Goal: Task Accomplishment & Management: Complete application form

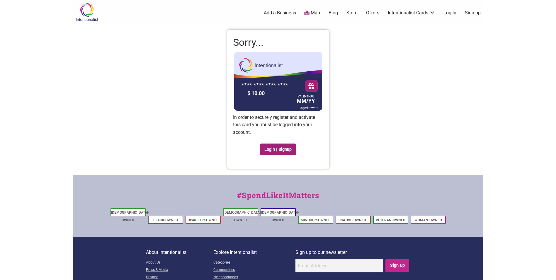
click at [278, 147] on link "Login | Signup" at bounding box center [278, 149] width 36 height 12
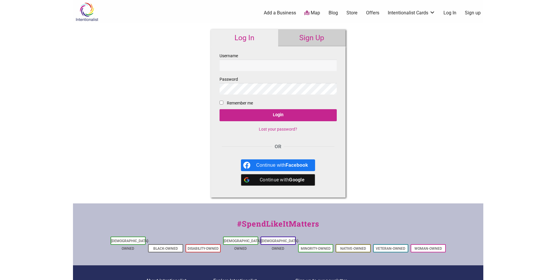
click at [282, 67] on input "Username" at bounding box center [277, 64] width 117 height 11
type input "[EMAIL_ADDRESS][DOMAIN_NAME]"
click at [221, 103] on input "Remember me" at bounding box center [221, 103] width 4 height 4
checkbox input "true"
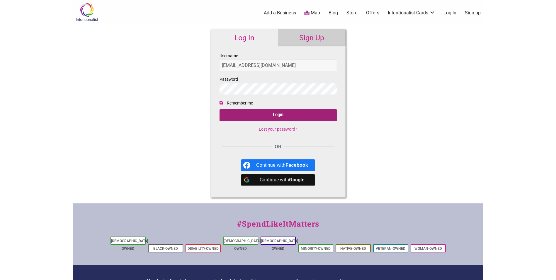
click at [276, 114] on input "Login" at bounding box center [277, 115] width 117 height 12
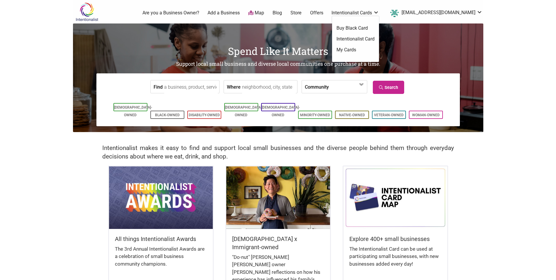
click at [360, 47] on link "My Cards" at bounding box center [355, 50] width 38 height 6
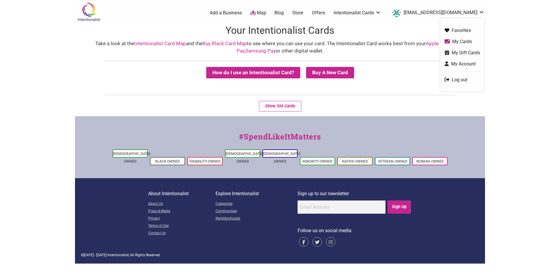
click at [461, 42] on link "My Cards" at bounding box center [462, 41] width 35 height 7
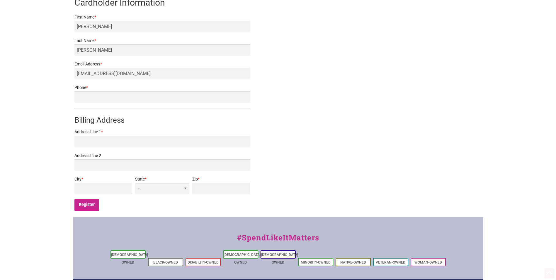
scroll to position [117, 0]
click at [186, 142] on input "Address Line 1 *" at bounding box center [162, 140] width 176 height 11
type input "[STREET_ADDRESS]"
type input "2068325691"
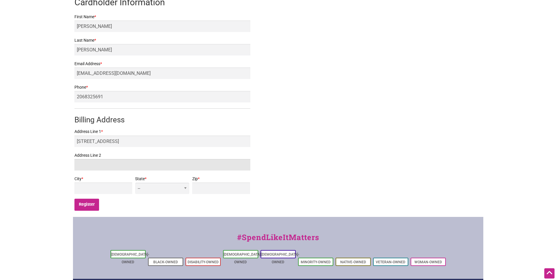
type input "[GEOGRAPHIC_DATA]"
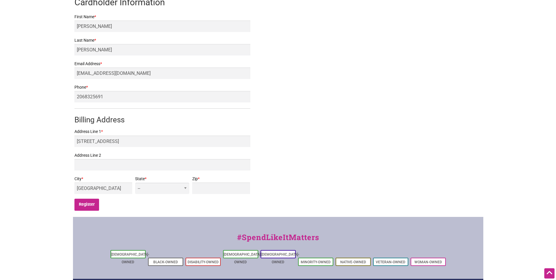
select select "WA"
type input "98144"
click at [87, 204] on input "Register" at bounding box center [86, 204] width 25 height 12
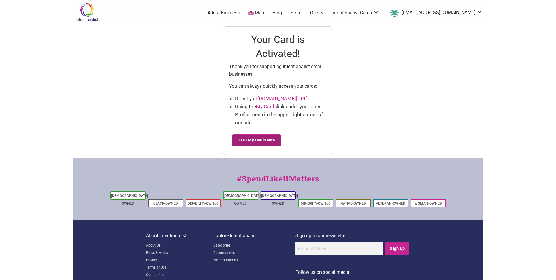
click at [253, 139] on link "Go to My Cards Now!" at bounding box center [256, 140] width 49 height 12
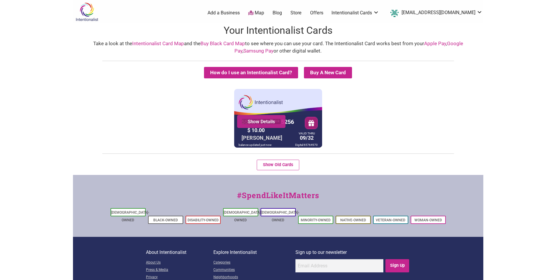
click at [268, 122] on link "Show Details" at bounding box center [261, 121] width 40 height 6
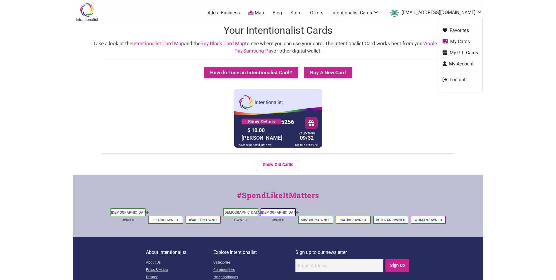
click at [457, 78] on link "Log out" at bounding box center [459, 79] width 35 height 7
